Goal: Task Accomplishment & Management: Complete application form

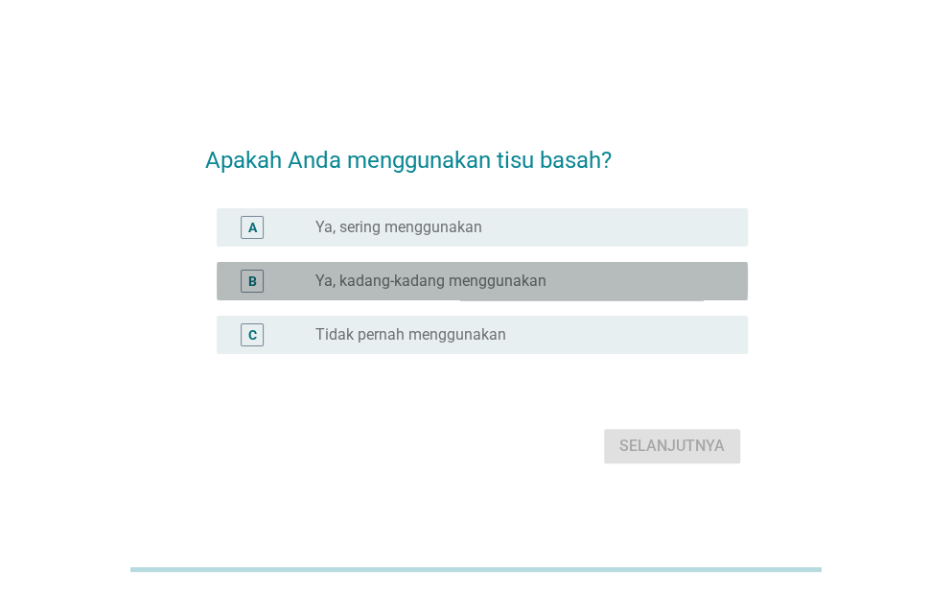
click at [547, 266] on div "B radio_button_unchecked Ya, kadang-kadang menggunakan" at bounding box center [482, 281] width 531 height 38
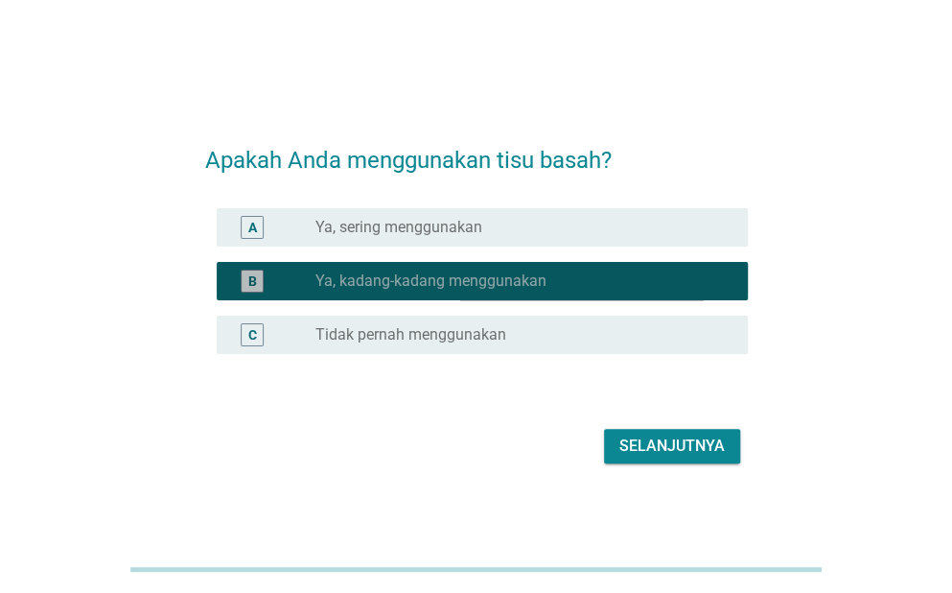
click at [639, 272] on div "radio_button_checked Ya, kadang-kadang menggunakan" at bounding box center [516, 280] width 402 height 19
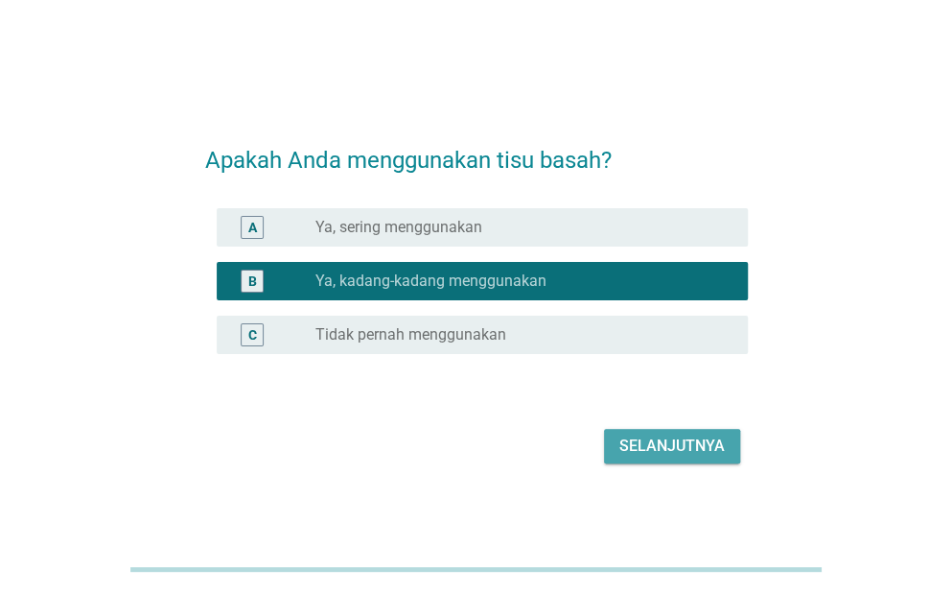
click at [679, 438] on div "Selanjutnya" at bounding box center [671, 445] width 105 height 23
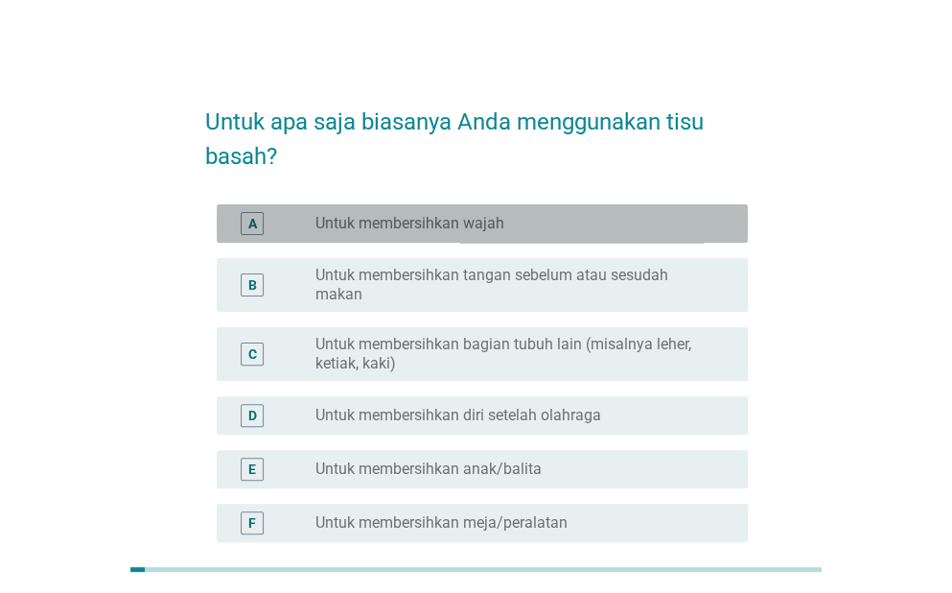
click at [616, 204] on div "A radio_button_unchecked Untuk membersihkan wajah" at bounding box center [482, 223] width 531 height 38
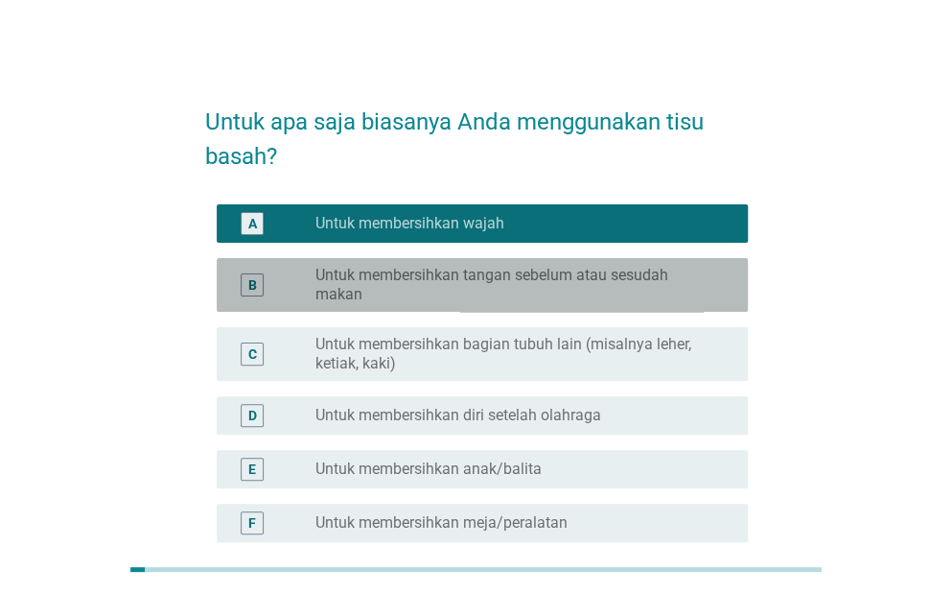
click at [635, 281] on label "Untuk membersihkan tangan sebelum atau sesudah makan" at bounding box center [516, 285] width 402 height 38
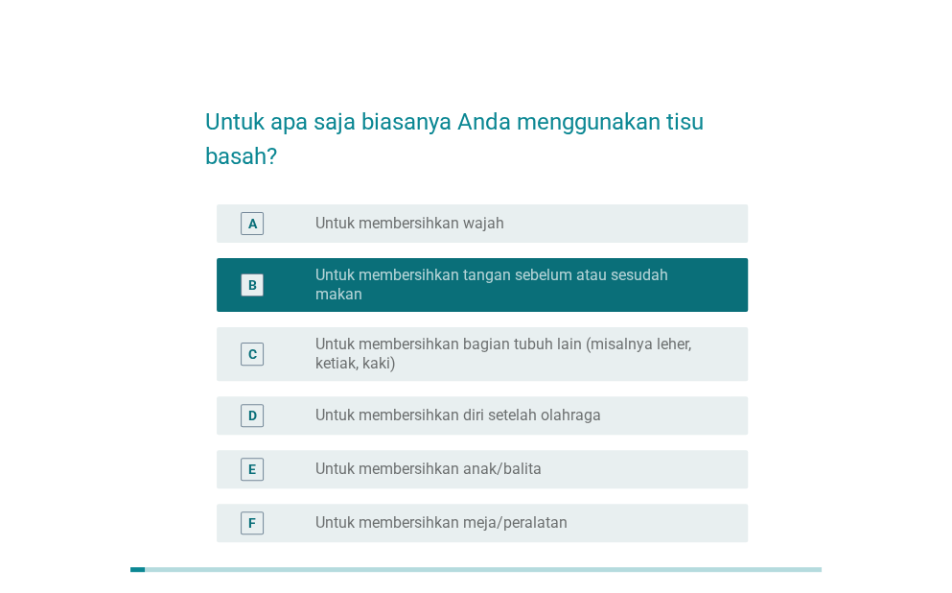
click at [646, 325] on div "C radio_button_unchecked Untuk membersihkan bagian tubuh lain (misalnya leher, …" at bounding box center [476, 353] width 543 height 69
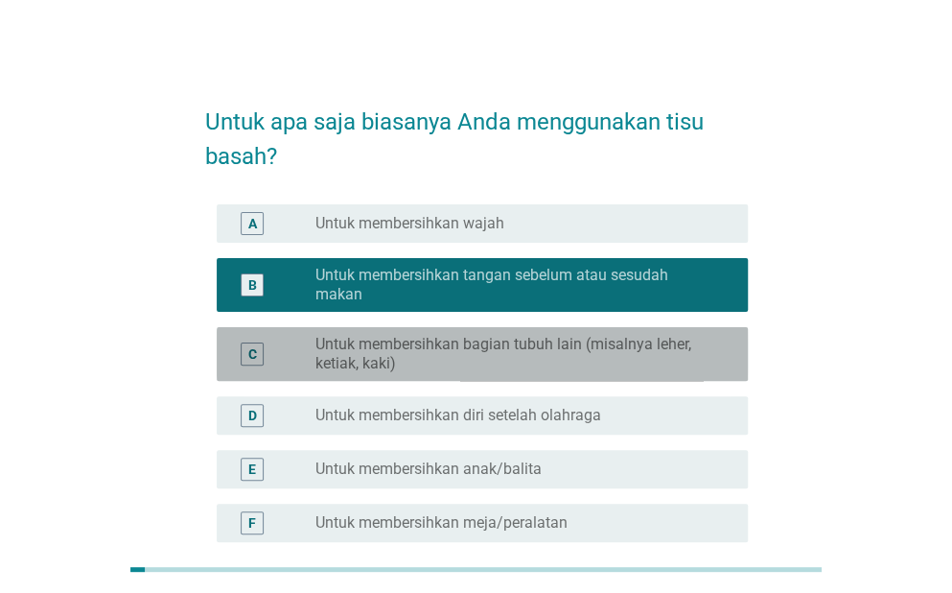
click at [658, 346] on label "Untuk membersihkan bagian tubuh lain (misalnya leher, ketiak, kaki)" at bounding box center [516, 354] width 402 height 38
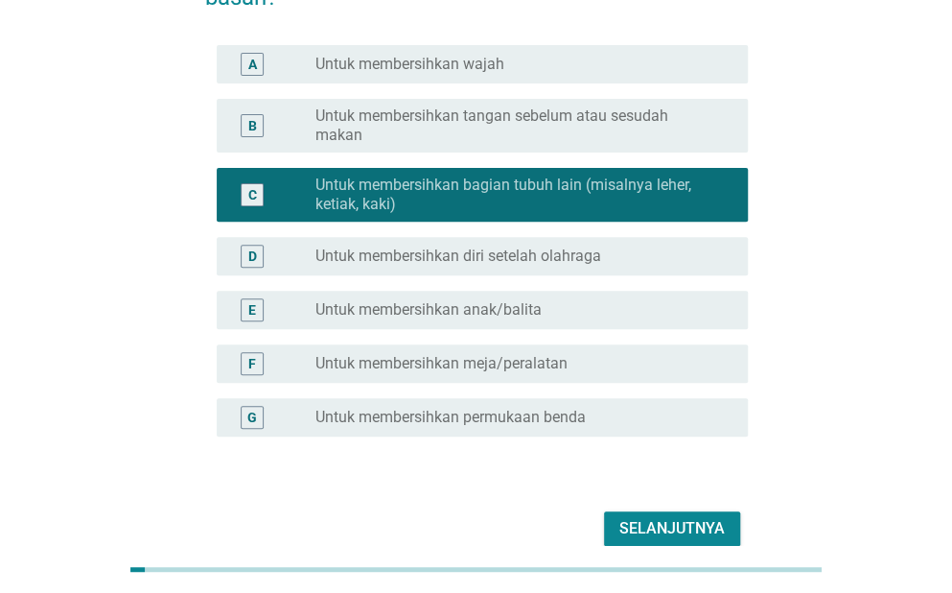
scroll to position [249, 0]
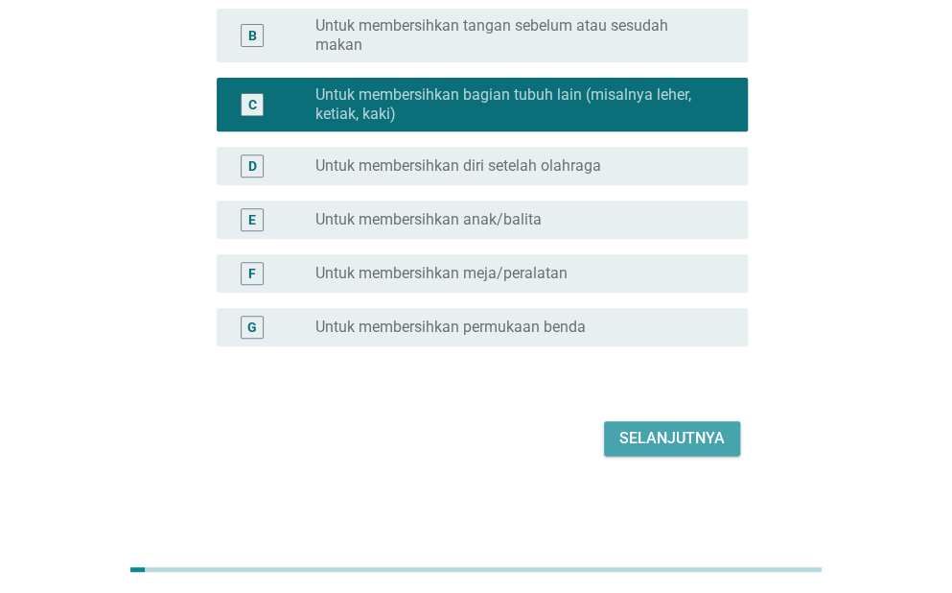
click at [708, 421] on button "Selanjutnya" at bounding box center [672, 438] width 136 height 35
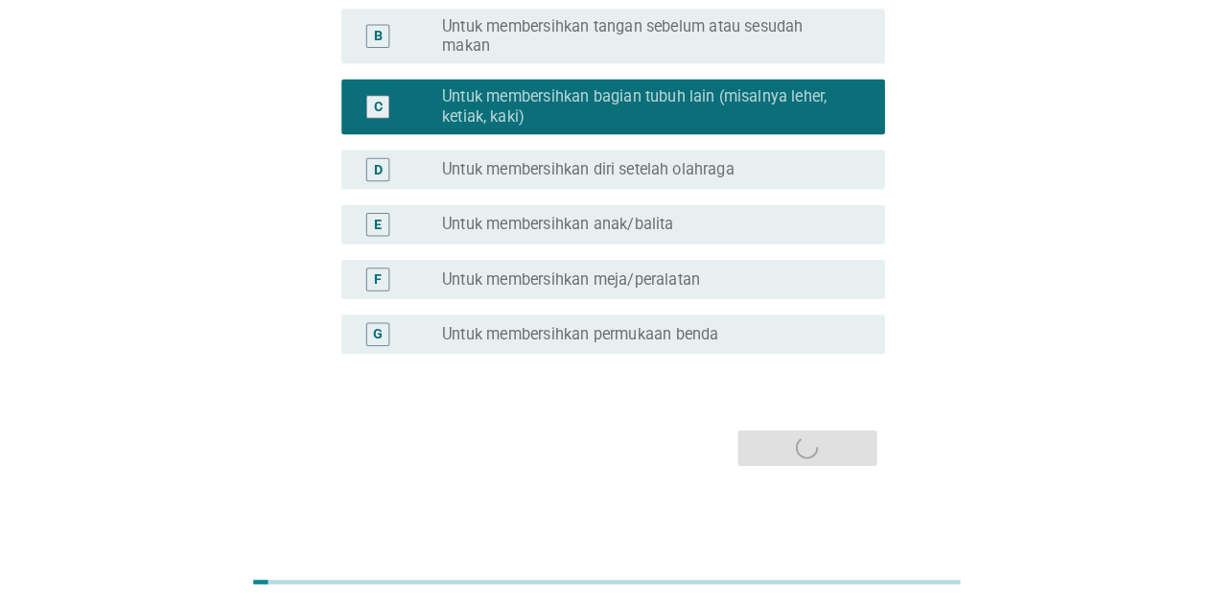
scroll to position [0, 0]
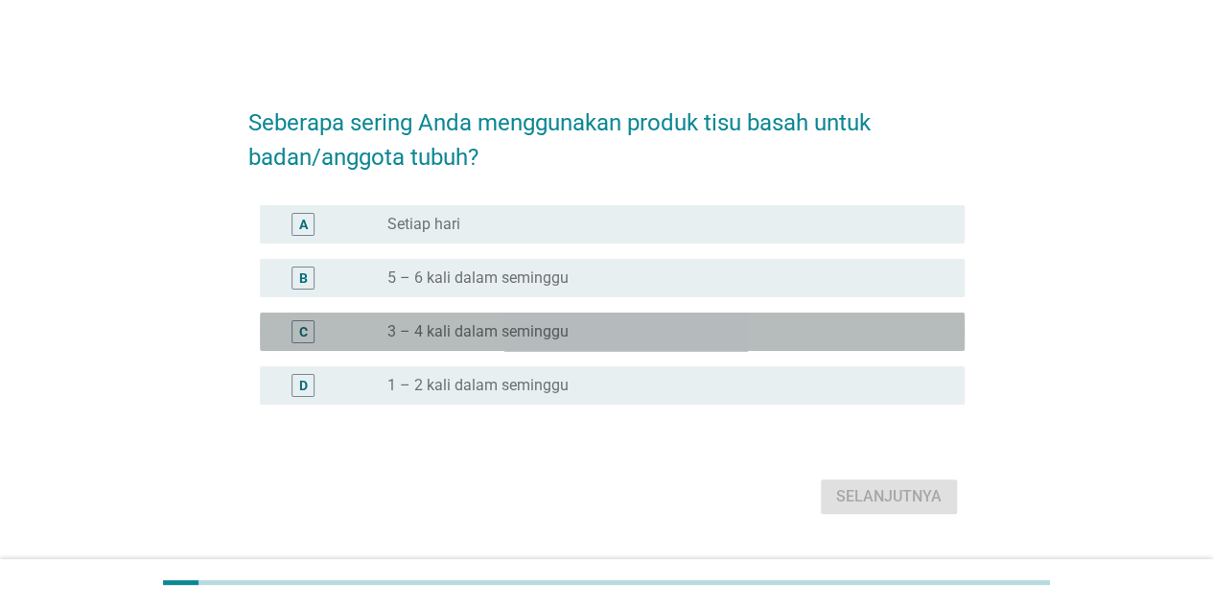
click at [644, 338] on div "radio_button_unchecked 3 – 4 kali dalam seminggu" at bounding box center [660, 331] width 547 height 19
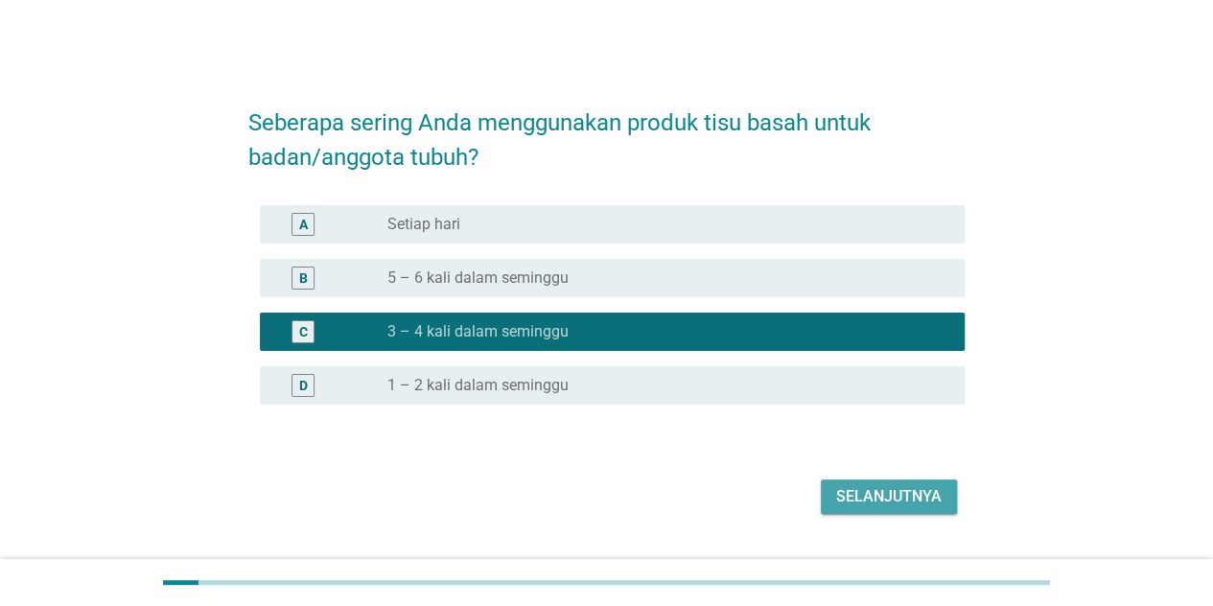
click at [905, 499] on div "Selanjutnya" at bounding box center [888, 496] width 105 height 23
